Goal: Information Seeking & Learning: Learn about a topic

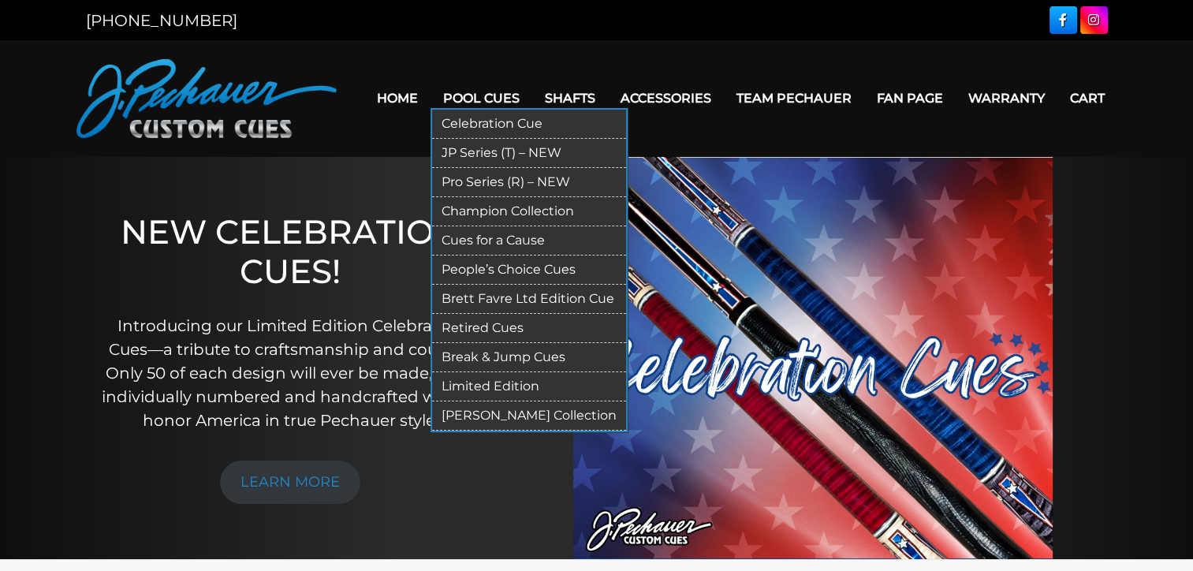
click at [449, 121] on link "Celebration Cue" at bounding box center [529, 124] width 194 height 29
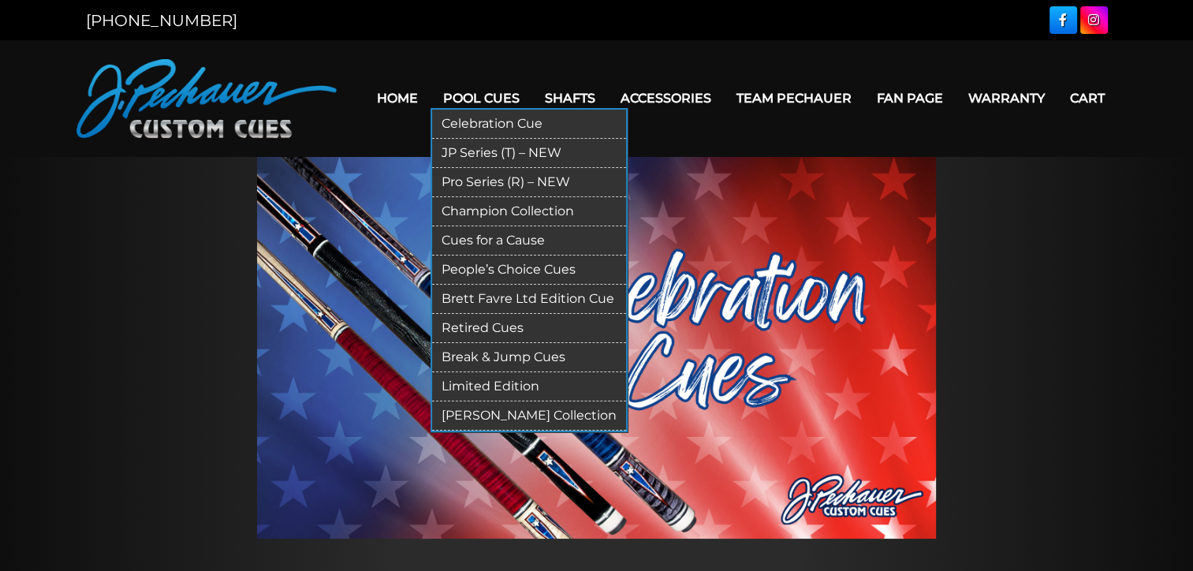
click at [452, 147] on link "JP Series (T) – NEW" at bounding box center [529, 153] width 194 height 29
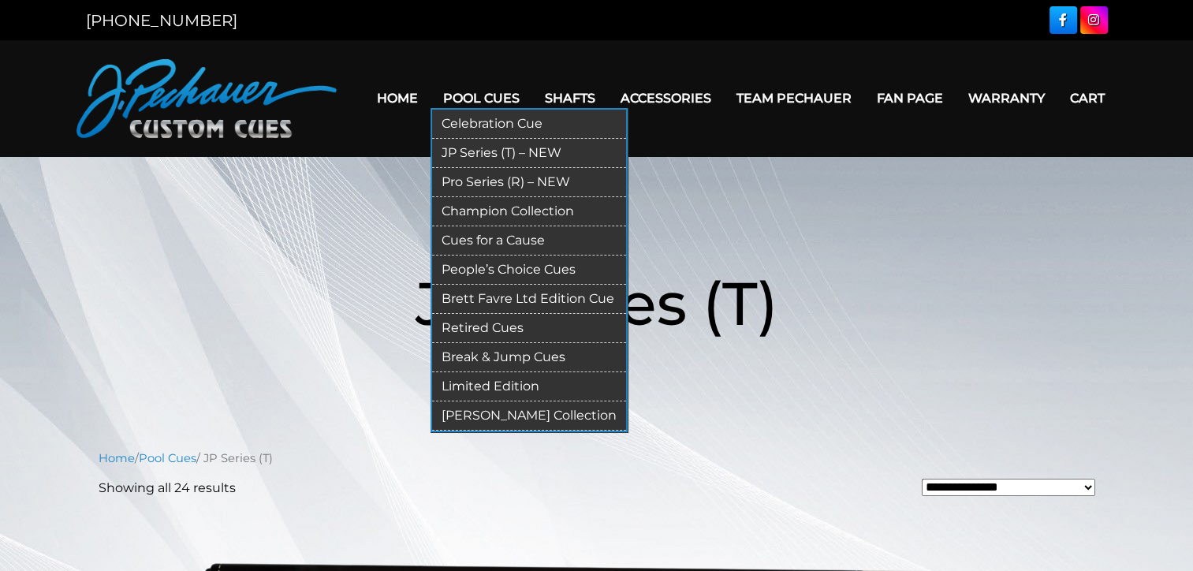
click at [465, 174] on link "Pro Series (R) – NEW" at bounding box center [529, 182] width 194 height 29
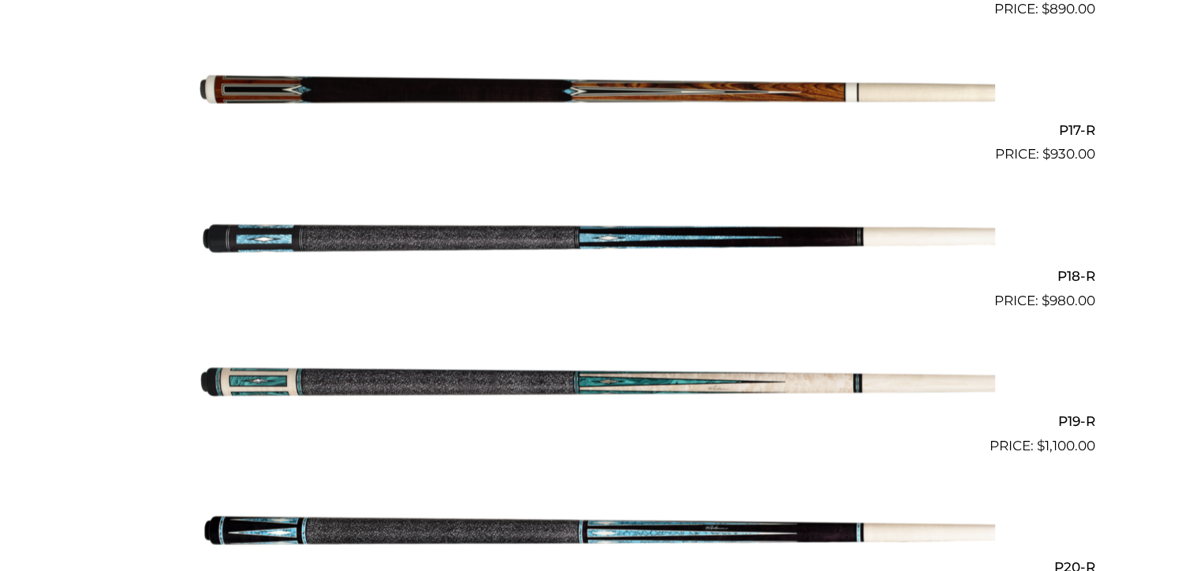
scroll to position [2811, 0]
